Goal: Task Accomplishment & Management: Complete application form

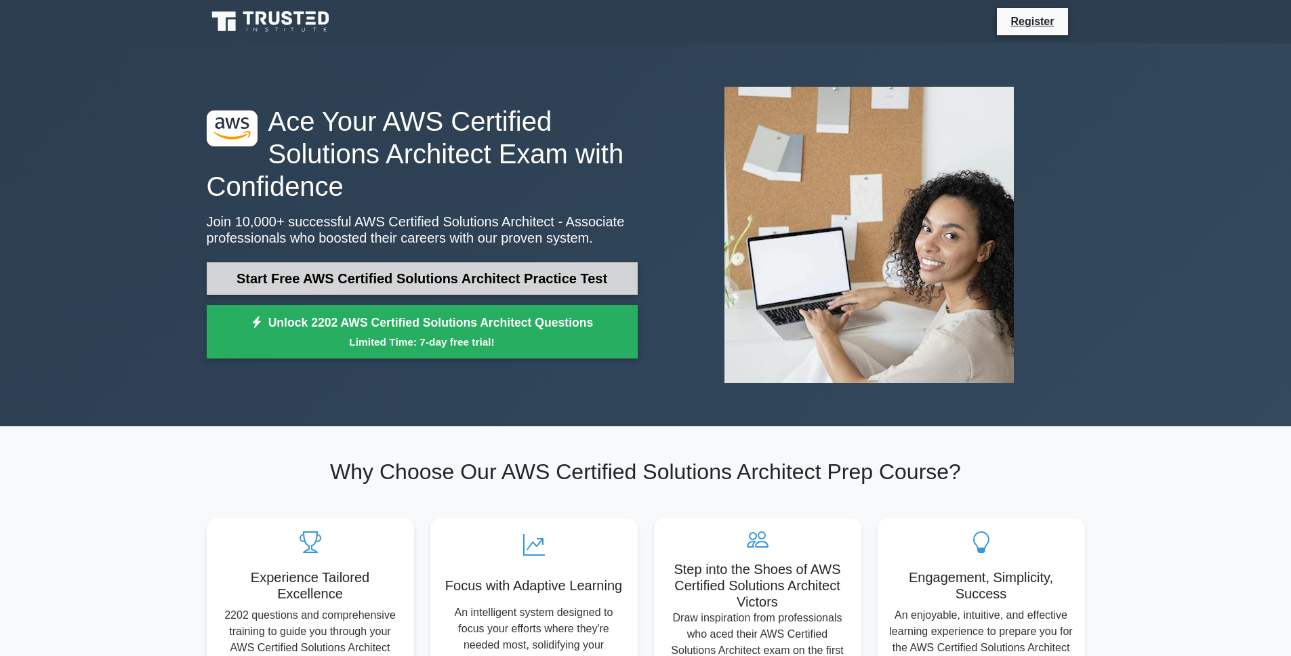
click at [524, 286] on link "Start Free AWS Certified Solutions Architect Practice Test" at bounding box center [422, 278] width 431 height 33
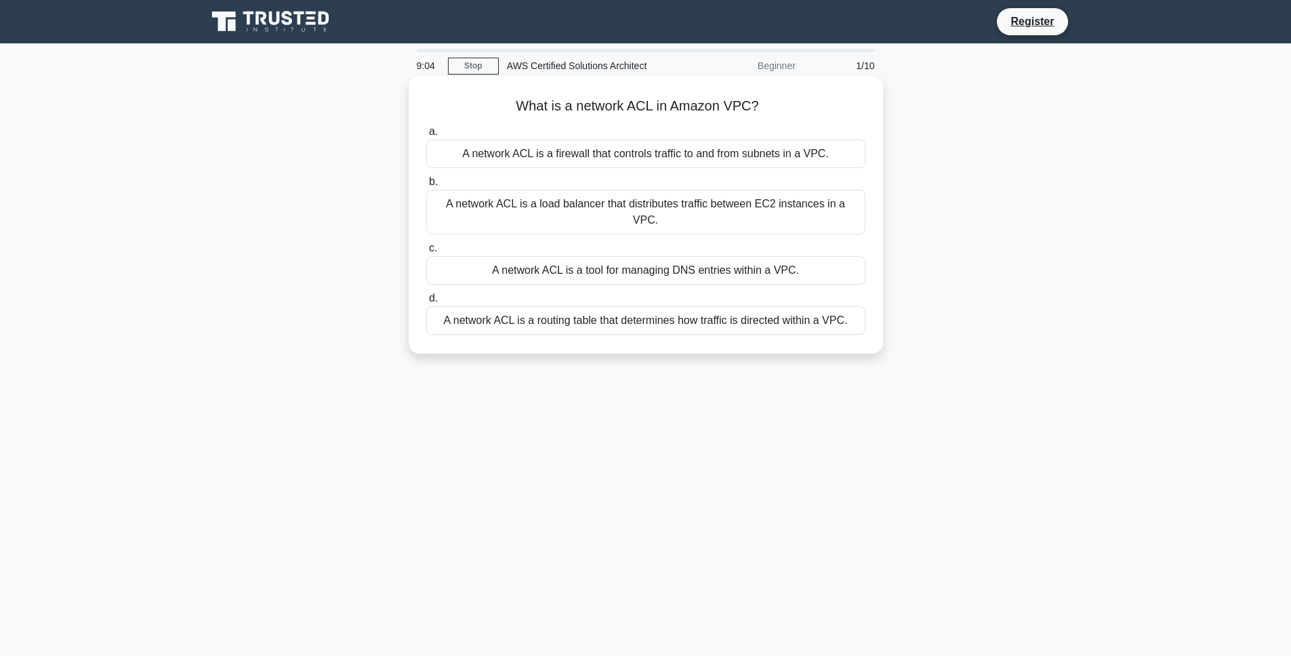
click at [619, 308] on div "A network ACL is a routing table that determines how traffic is directed within…" at bounding box center [645, 320] width 439 height 28
click at [426, 303] on input "d. A network ACL is a routing table that determines how traffic is directed wit…" at bounding box center [426, 298] width 0 height 9
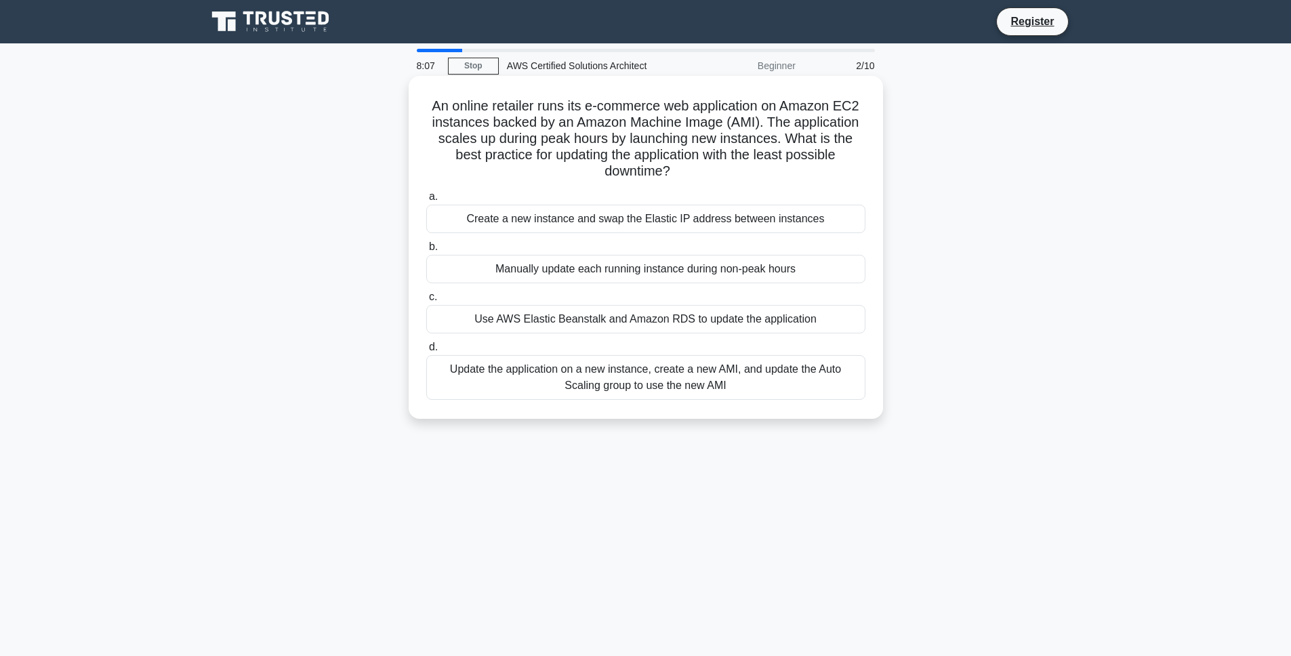
click at [664, 382] on div "Update the application on a new instance, create a new AMI, and update the Auto…" at bounding box center [645, 377] width 439 height 45
click at [426, 352] on input "d. Update the application on a new instance, create a new AMI, and update the A…" at bounding box center [426, 347] width 0 height 9
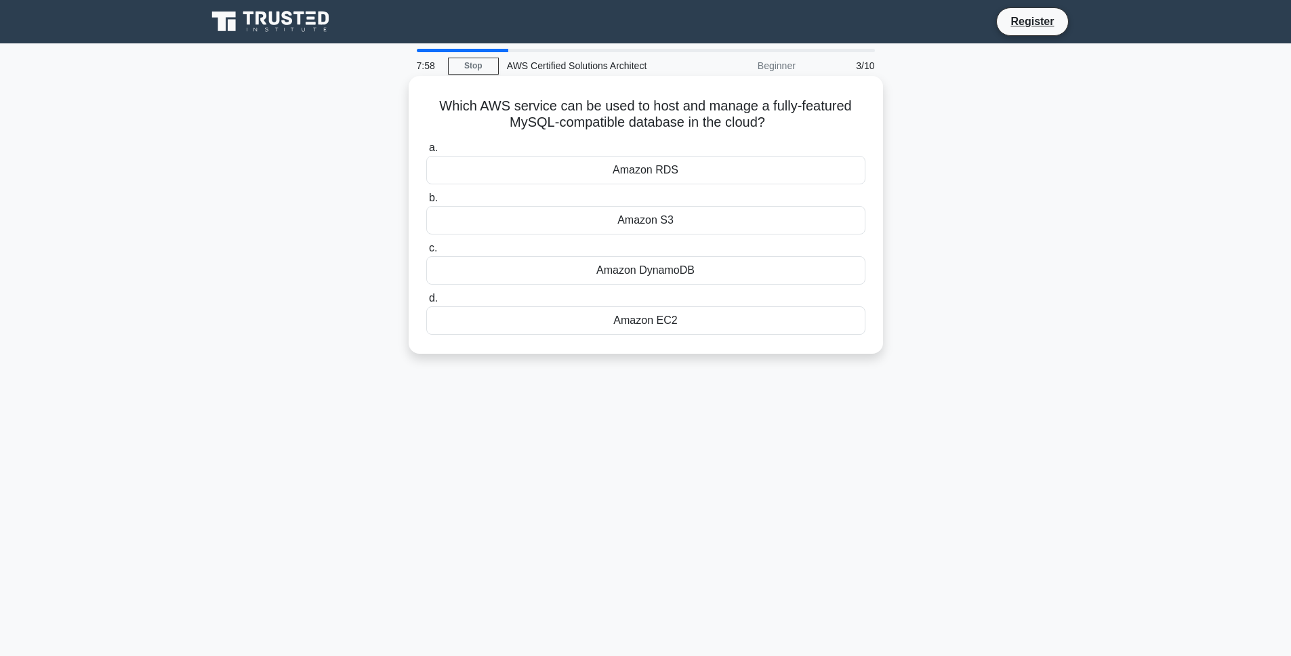
click at [672, 168] on div "Amazon RDS" at bounding box center [645, 170] width 439 height 28
click at [426, 153] on input "a. Amazon RDS" at bounding box center [426, 148] width 0 height 9
click at [699, 323] on div "Amazon DynamoDB" at bounding box center [645, 320] width 439 height 28
click at [426, 303] on input "d. Amazon DynamoDB" at bounding box center [426, 298] width 0 height 9
click at [723, 227] on div "AWS CloudFormation" at bounding box center [645, 220] width 439 height 28
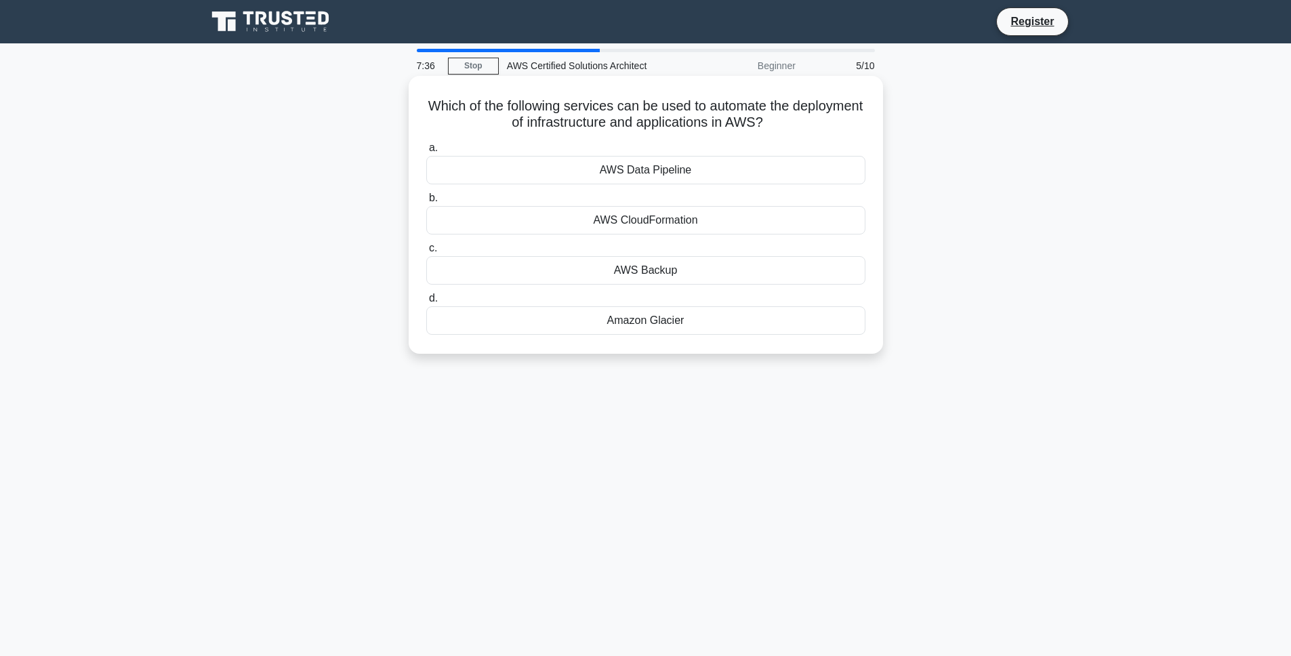
click at [426, 203] on input "b. AWS CloudFormation" at bounding box center [426, 198] width 0 height 9
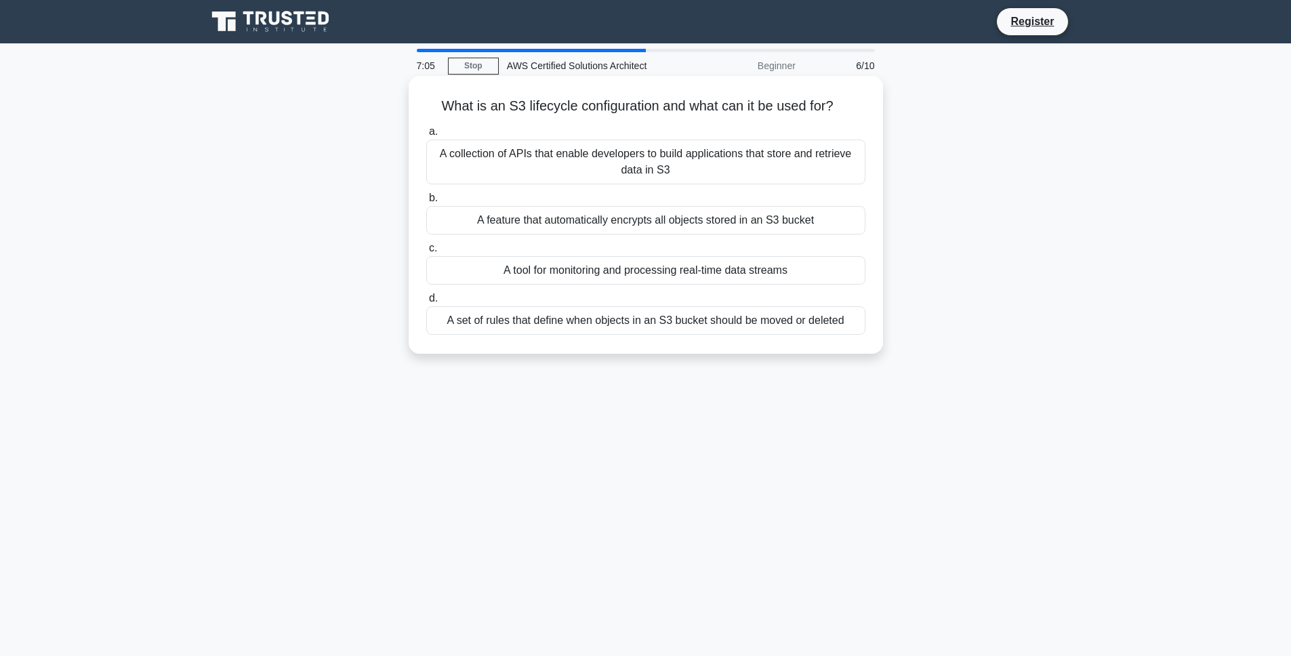
click at [628, 177] on div "A collection of APIs that enable developers to build applications that store an…" at bounding box center [645, 162] width 439 height 45
click at [426, 136] on input "a. A collection of APIs that enable developers to build applications that store…" at bounding box center [426, 131] width 0 height 9
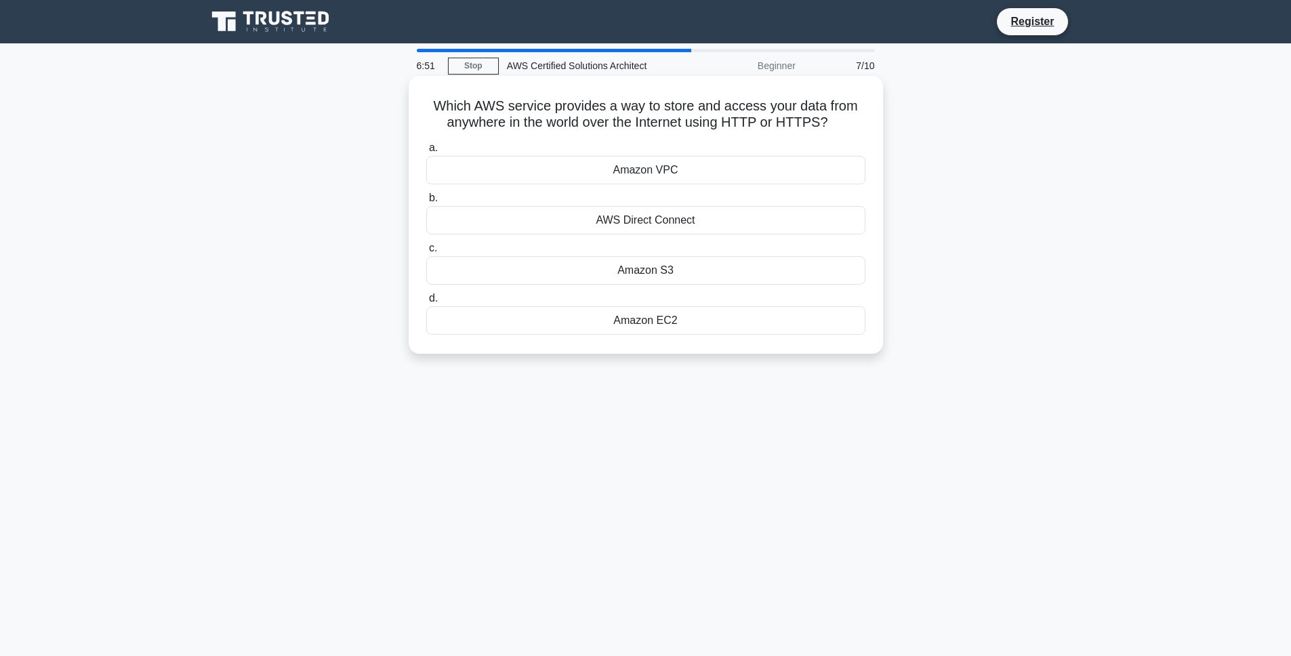
click at [526, 267] on div "Amazon S3" at bounding box center [645, 270] width 439 height 28
click at [426, 253] on input "c. Amazon S3" at bounding box center [426, 248] width 0 height 9
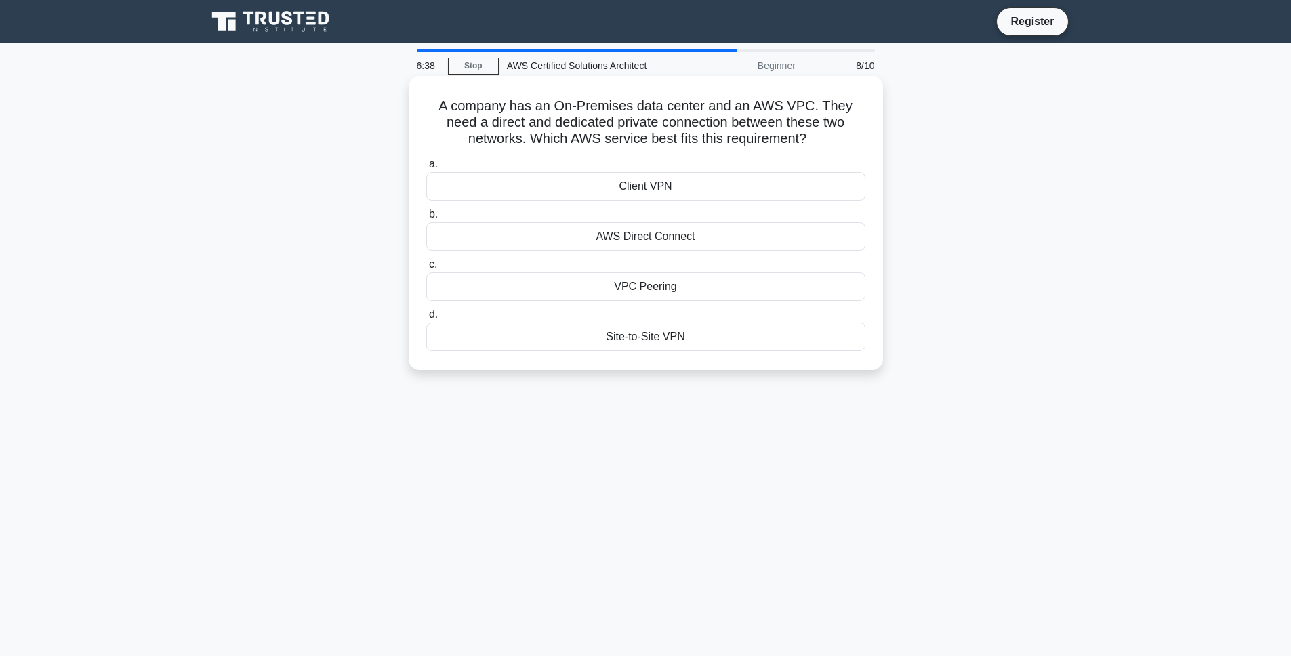
click at [566, 239] on div "AWS Direct Connect" at bounding box center [645, 236] width 439 height 28
click at [426, 219] on input "b. AWS Direct Connect" at bounding box center [426, 214] width 0 height 9
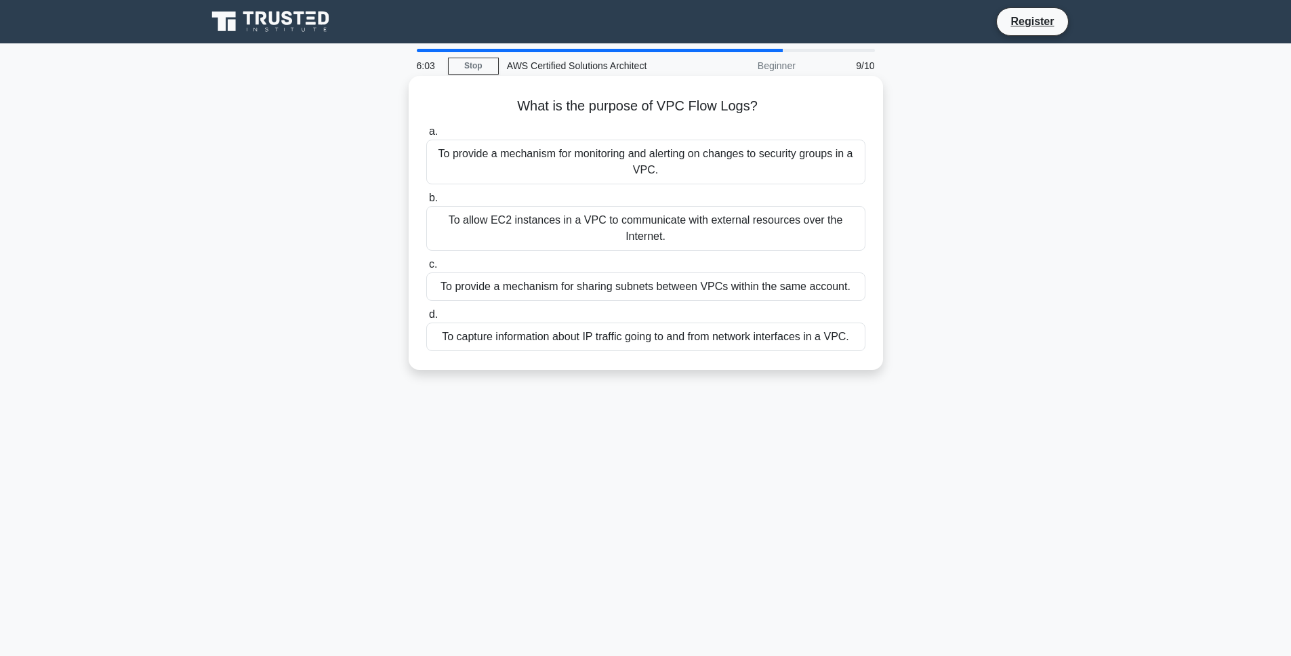
click at [615, 163] on div "To provide a mechanism for monitoring and alerting on changes to security group…" at bounding box center [645, 162] width 439 height 45
click at [426, 136] on input "a. To provide a mechanism for monitoring and alerting on changes to security gr…" at bounding box center [426, 131] width 0 height 9
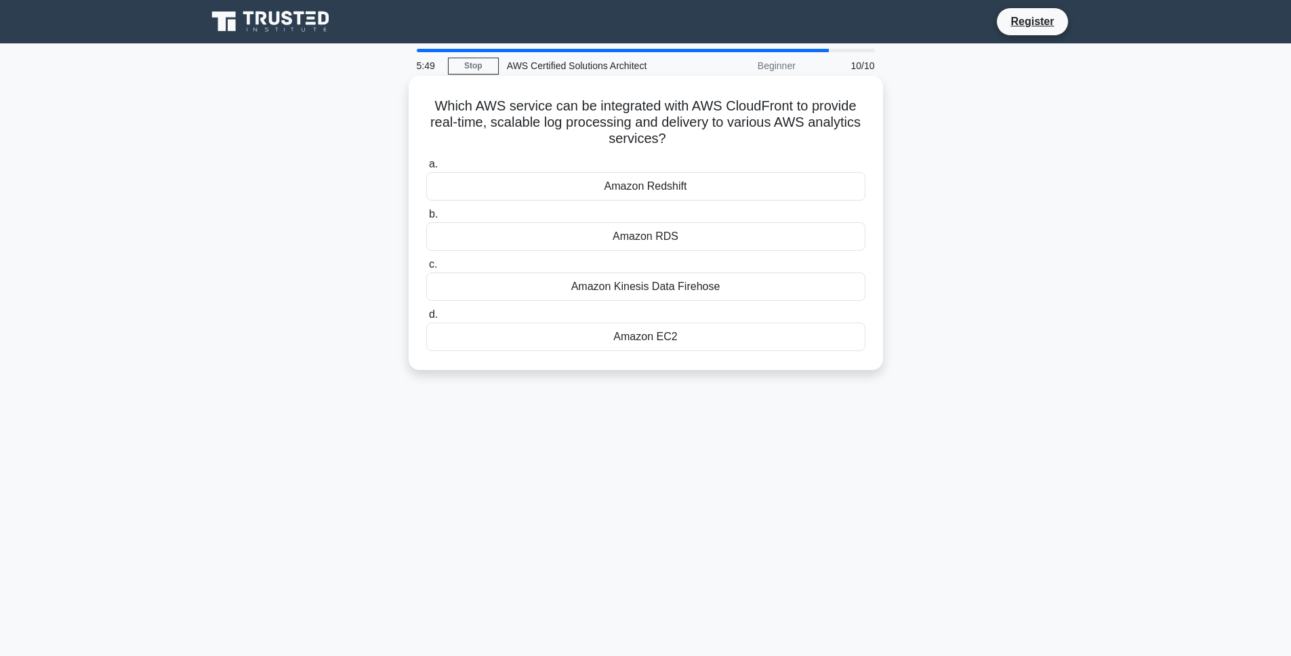
click at [553, 124] on h5 "Which AWS service can be integrated with AWS CloudFront to provide real-time, s…" at bounding box center [646, 123] width 442 height 50
click at [613, 287] on div "Amazon Kinesis Data Firehose" at bounding box center [645, 286] width 439 height 28
click at [426, 269] on input "c. Amazon Kinesis Data Firehose" at bounding box center [426, 264] width 0 height 9
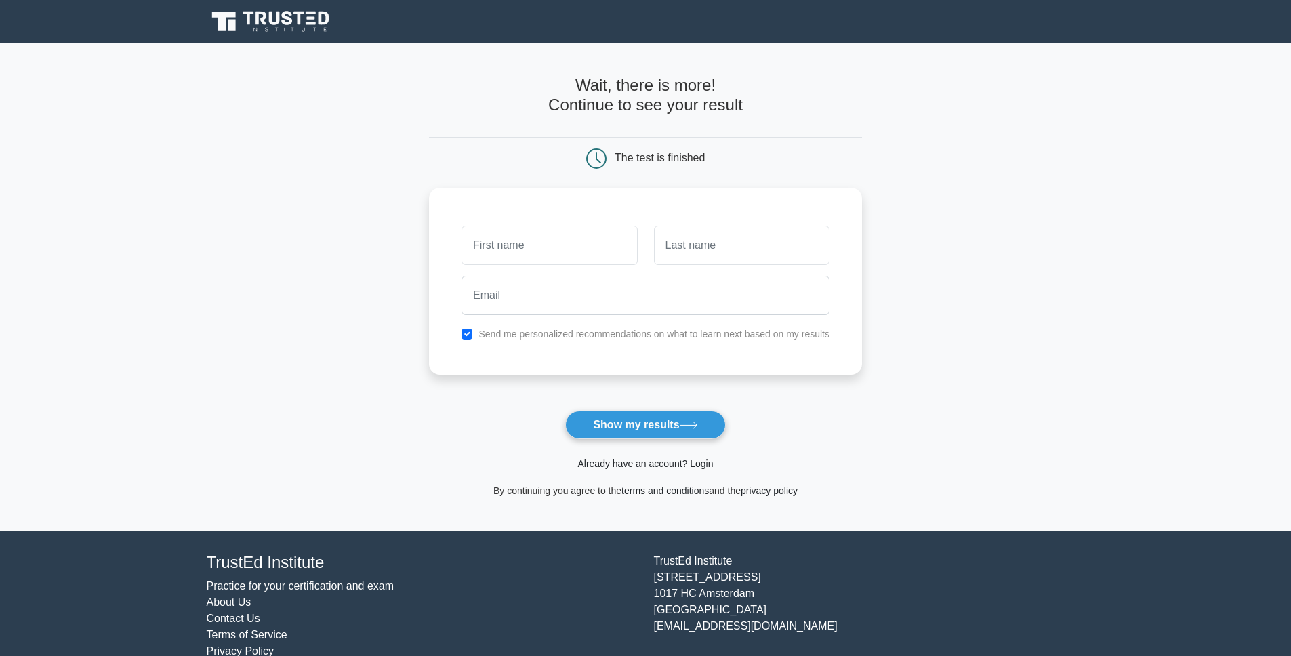
click at [558, 257] on input "text" at bounding box center [550, 245] width 176 height 39
type input "[PERSON_NAME]"
click at [690, 248] on input "text" at bounding box center [742, 245] width 176 height 39
type input "Ghn"
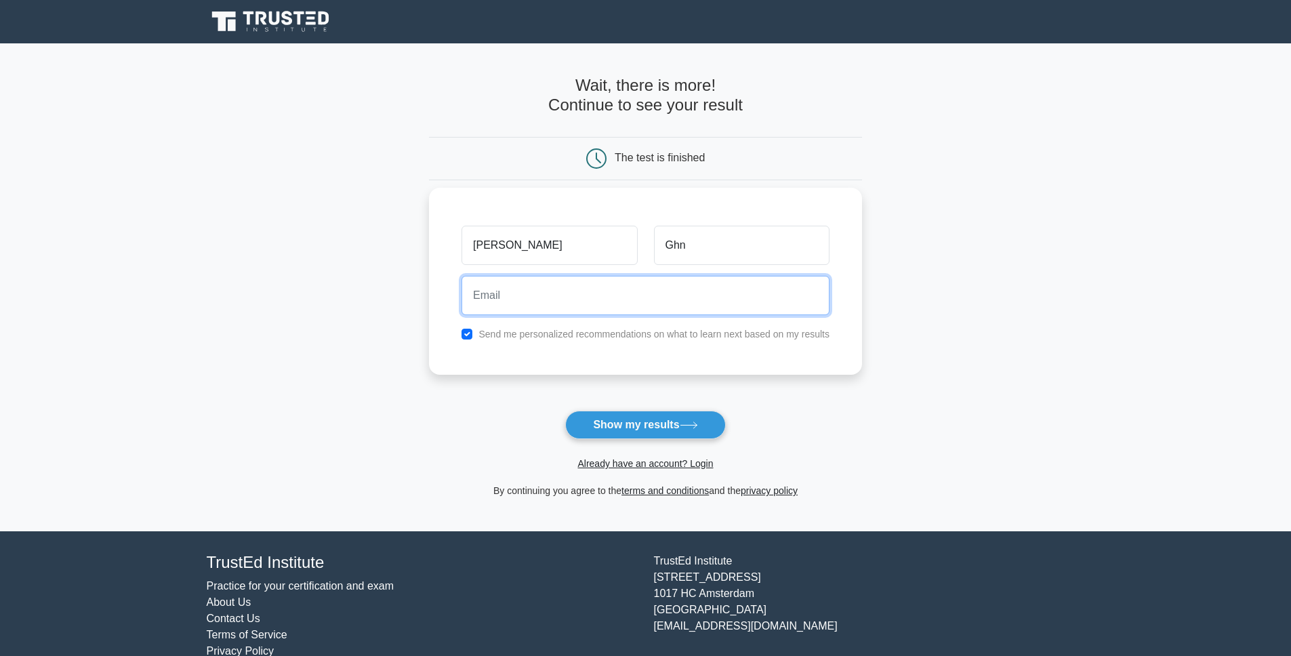
click at [578, 279] on input "email" at bounding box center [646, 295] width 368 height 39
type input "christian.ghinea@yahoo.com"
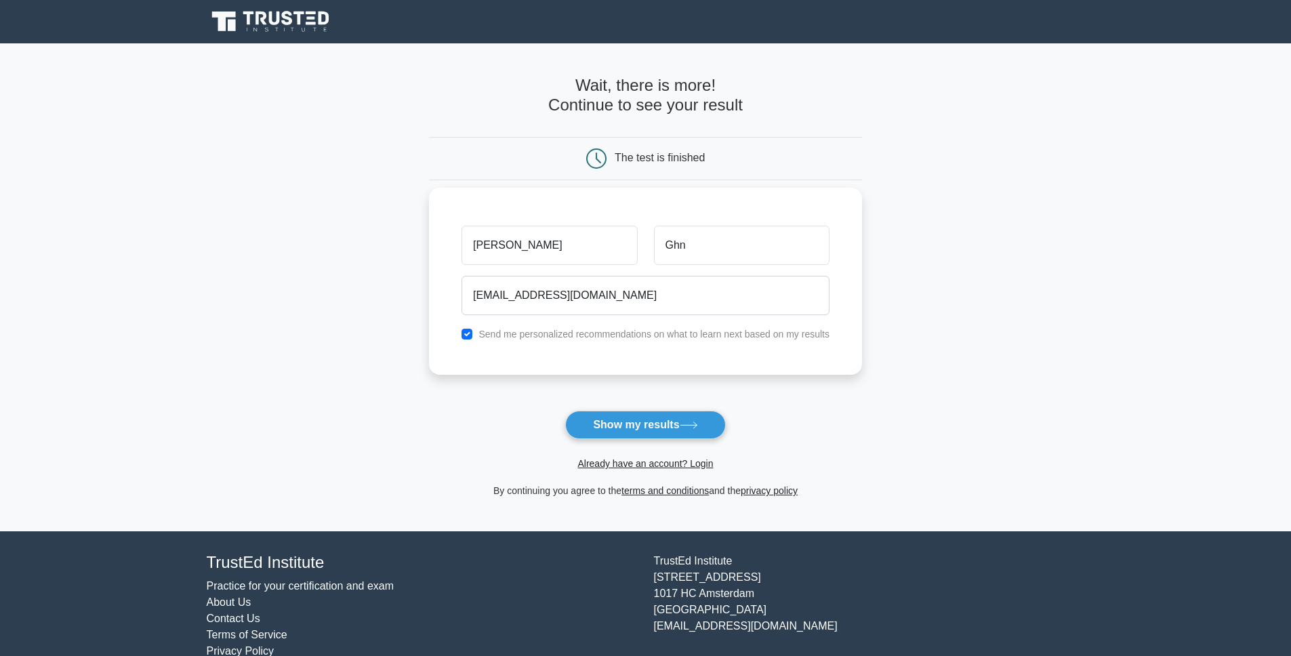
click at [491, 335] on label "Send me personalized recommendations on what to learn next based on my results" at bounding box center [654, 334] width 351 height 11
click at [466, 335] on input "checkbox" at bounding box center [467, 334] width 11 height 11
checkbox input "false"
click at [618, 434] on button "Show my results" at bounding box center [645, 425] width 160 height 28
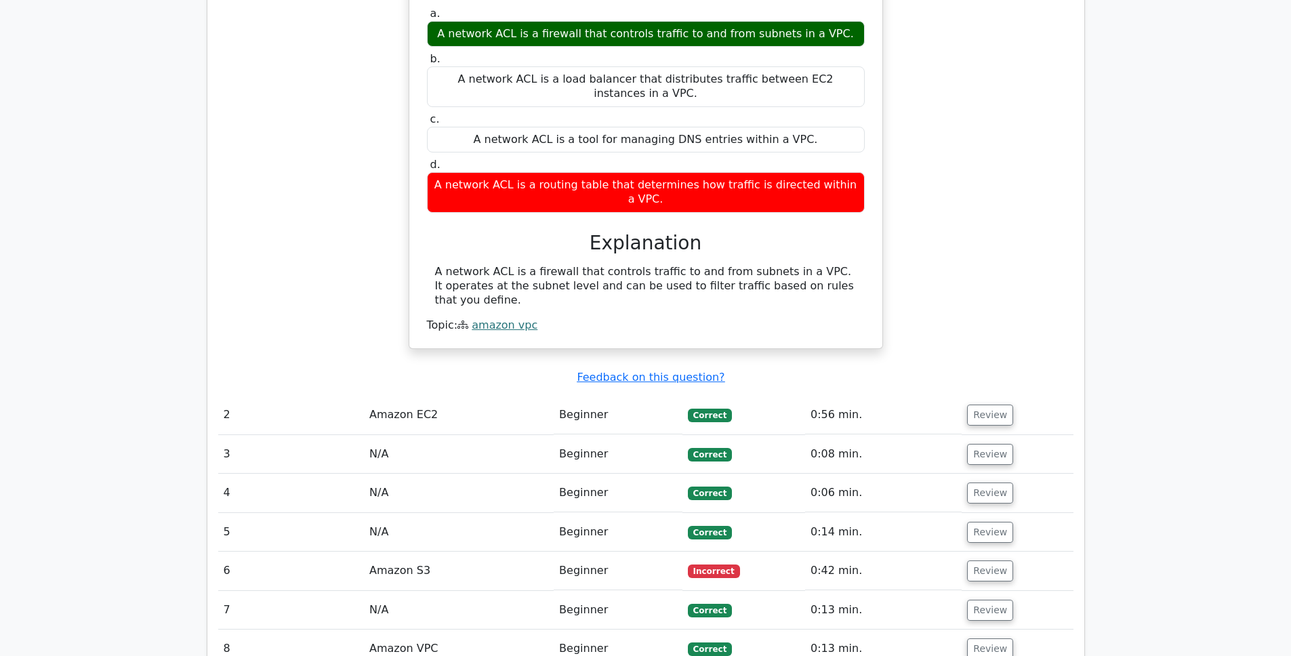
scroll to position [1206, 0]
